Goal: Task Accomplishment & Management: Use online tool/utility

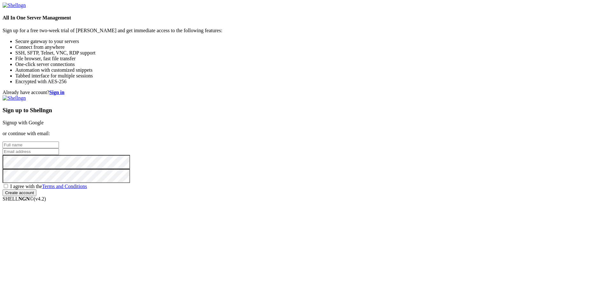
click at [44, 120] on link "Signup with Google" at bounding box center [23, 122] width 41 height 5
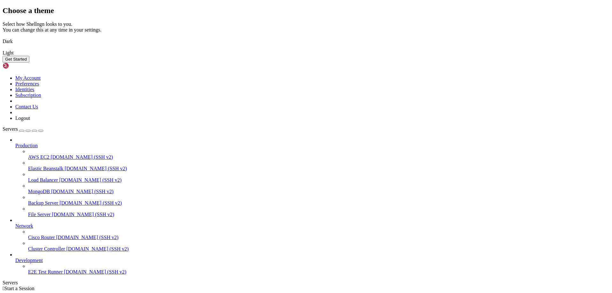
click at [29, 62] on button "Get Started" at bounding box center [16, 59] width 27 height 7
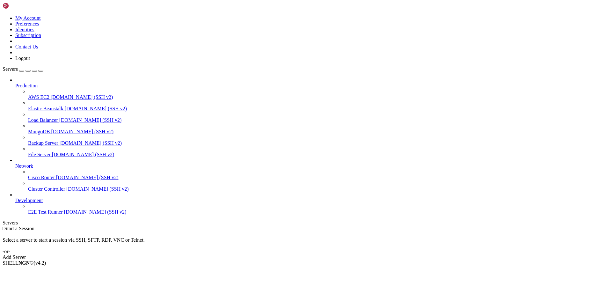
click at [346, 254] on div "Add Server" at bounding box center [306, 257] width 607 height 6
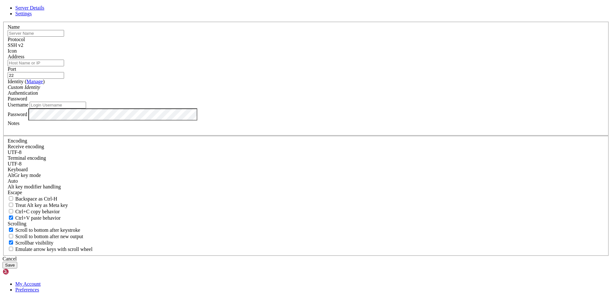
click at [64, 37] on input "text" at bounding box center [36, 33] width 56 height 7
type input "AI-Basics"
click at [64, 66] on input "Address" at bounding box center [36, 63] width 56 height 7
type input "[DOMAIN_NAME]"
click at [86, 108] on input "Username" at bounding box center [58, 105] width 56 height 7
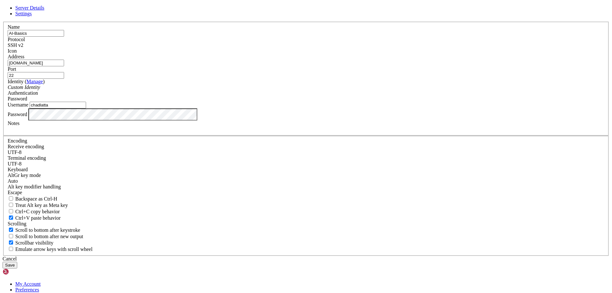
type input "chadlatta"
click at [17, 262] on button "Save" at bounding box center [10, 265] width 15 height 7
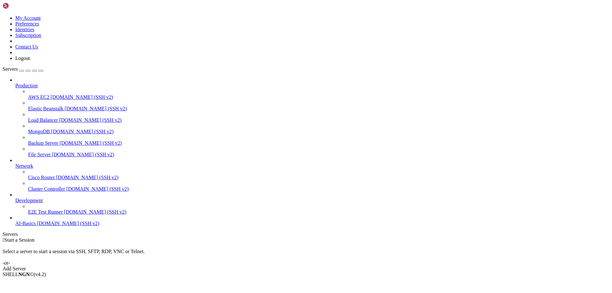
click at [36, 226] on span "AI-Basics" at bounding box center [25, 223] width 20 height 5
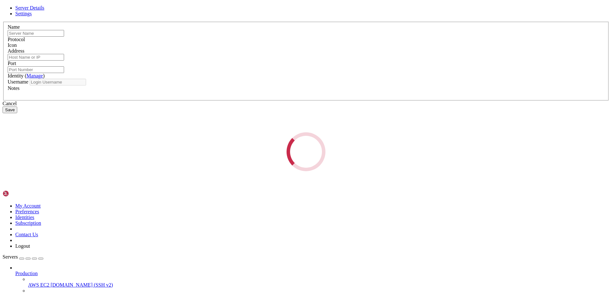
type input "AI-Basics"
type input "[DOMAIN_NAME]"
type input "22"
type input "chadlatta"
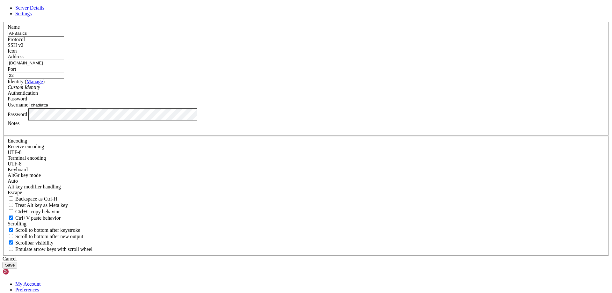
click at [64, 66] on input "[DOMAIN_NAME]" at bounding box center [36, 63] width 56 height 7
paste input "net2ftp"
click at [64, 66] on input "[DOMAIN_NAME]" at bounding box center [36, 63] width 56 height 7
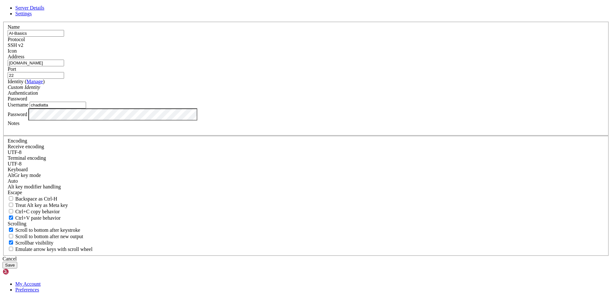
click at [64, 66] on input "[DOMAIN_NAME]" at bounding box center [36, 63] width 56 height 7
paste input "[TECHNICAL_ID]"
type input "[TECHNICAL_ID]"
click at [17, 262] on button "Save" at bounding box center [10, 265] width 15 height 7
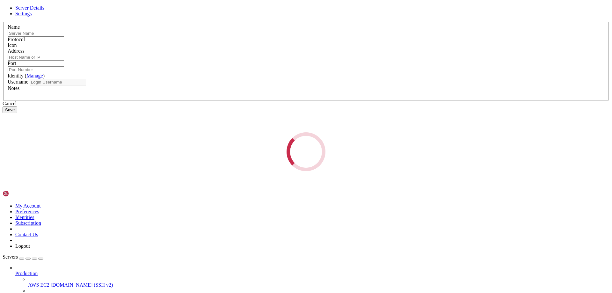
type input "AI-Basics"
type input "[TECHNICAL_ID]"
type input "22"
type input "chadlatta"
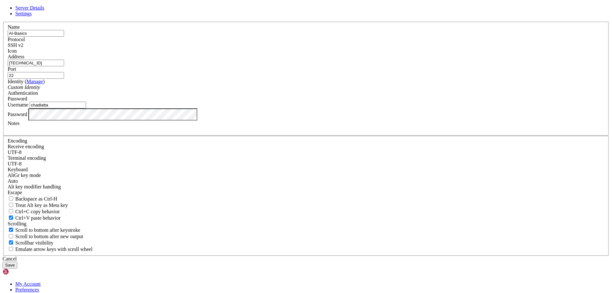
click at [17, 262] on button "Save" at bounding box center [10, 265] width 15 height 7
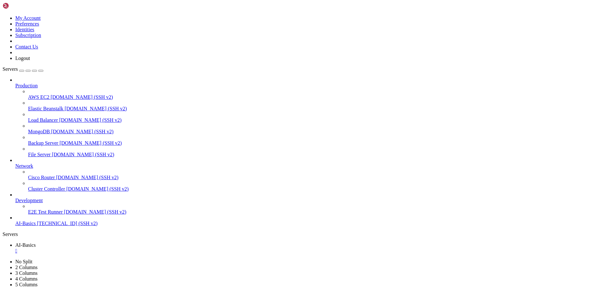
click at [49, 226] on span "[TECHNICAL_ID] (SSH v2)" at bounding box center [67, 223] width 61 height 5
click at [157, 259] on div "" at bounding box center [312, 262] width 594 height 6
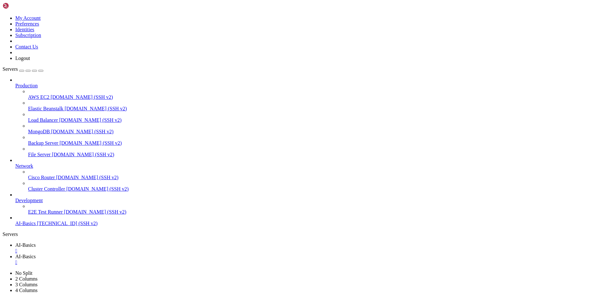
click at [116, 248] on div "" at bounding box center [312, 251] width 594 height 6
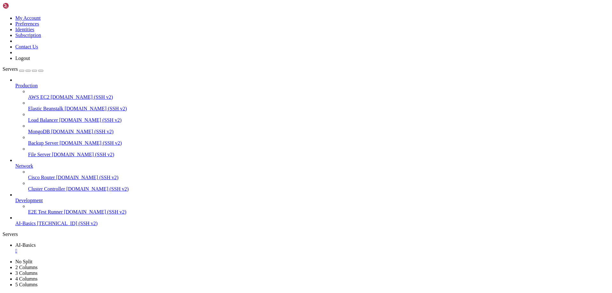
type input "/public_html/wp-content/plugins/smartreach-readtime-inline"
type textarea "$html = wp_unslash($_POST['html'] ?? sr_readtime_default_options()['html']); if…"
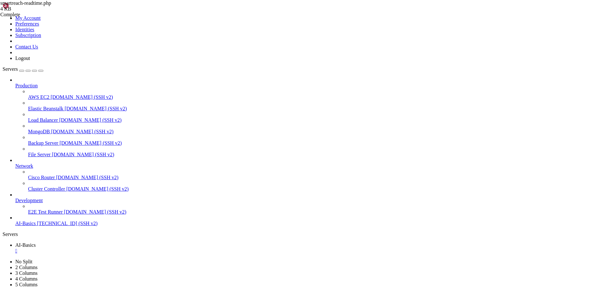
paste textarea "}"
type textarea "}"
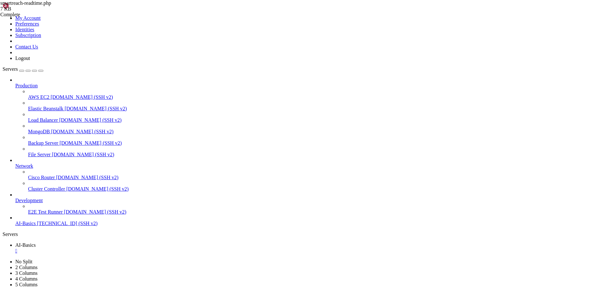
type textarea "* Initial release with settings, shortcode, template tag."
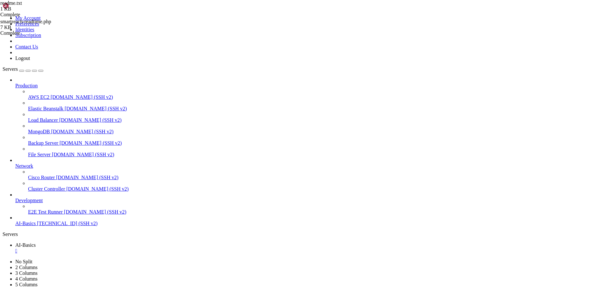
type textarea "delete_option('sr_readtime_options');"
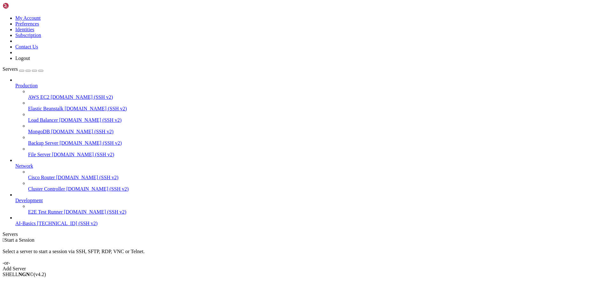
click at [36, 226] on span "AI-Basics" at bounding box center [25, 223] width 20 height 5
click at [115, 248] on div "" at bounding box center [312, 251] width 594 height 6
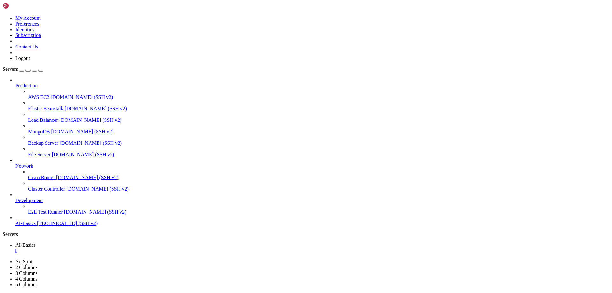
scroll to position [43, 0]
type input "/public_html/wp-content/plugins/smartreach-readtime-inline"
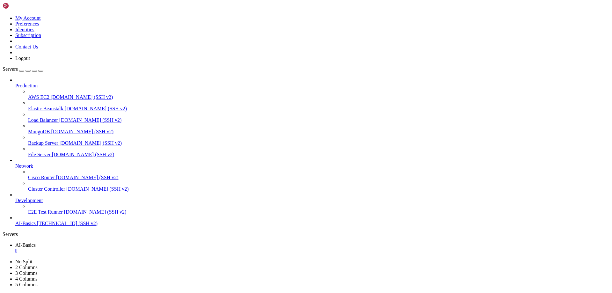
type textarea "<?php"
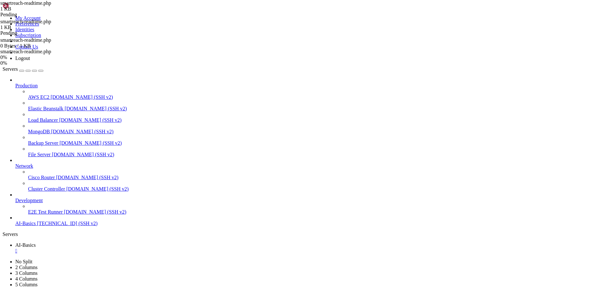
type input "/public_html/wp-content/plugins"
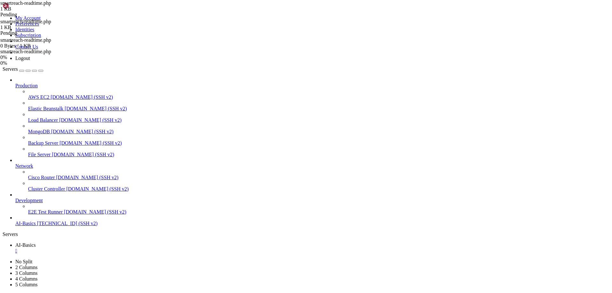
click at [36, 226] on span "AI-Basics" at bounding box center [25, 223] width 20 height 5
click at [36, 242] on span "AI-Basics" at bounding box center [25, 244] width 20 height 5
click at [115, 248] on div "" at bounding box center [312, 251] width 594 height 6
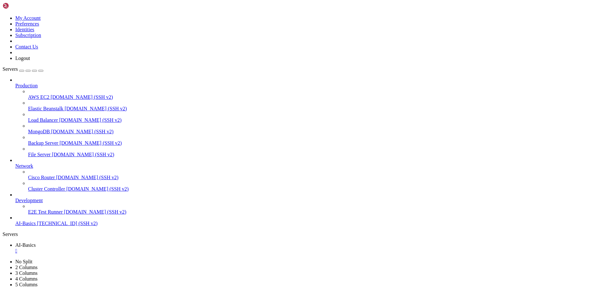
type input "/public_html/wp-content/plugins/smartreach-readtime-inline"
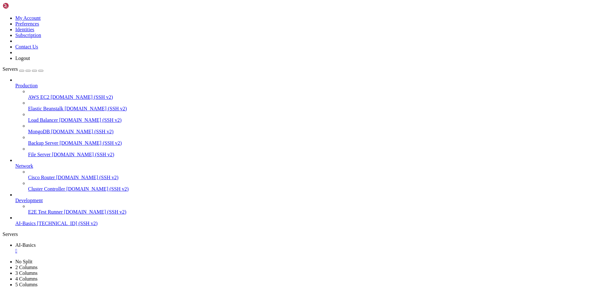
type textarea "add_action('plugins_loaded', 'sr_readtime_load_textdomain');"
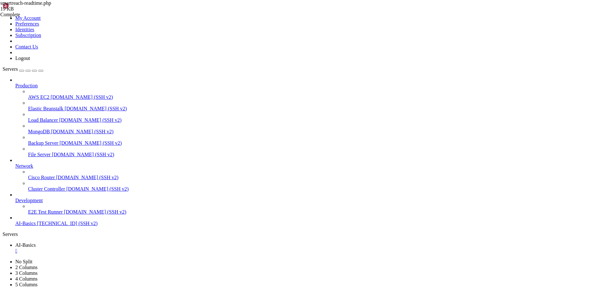
type textarea "<?php"
